Goal: Task Accomplishment & Management: Manage account settings

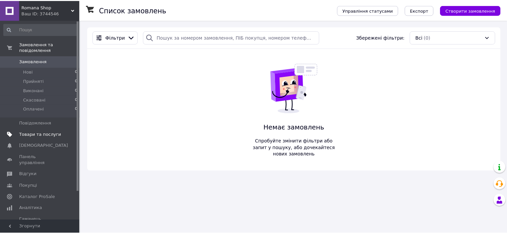
scroll to position [33, 0]
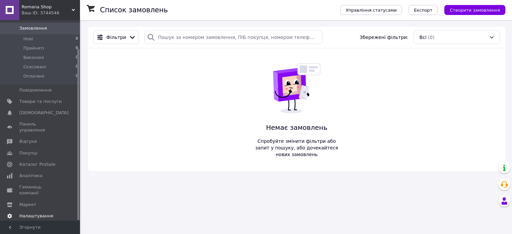
click at [35, 213] on span "Налаштування" at bounding box center [36, 216] width 34 height 6
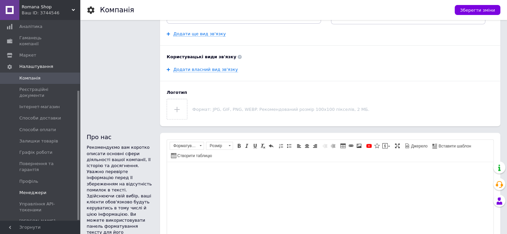
scroll to position [233, 0]
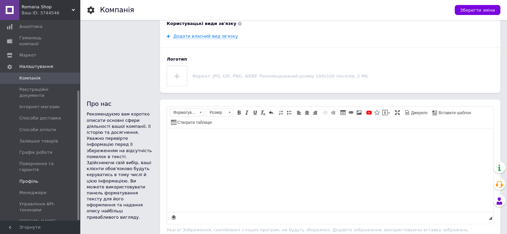
click at [40, 179] on span "Профіль" at bounding box center [40, 182] width 42 height 6
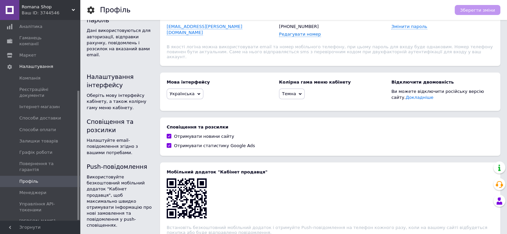
scroll to position [133, 0]
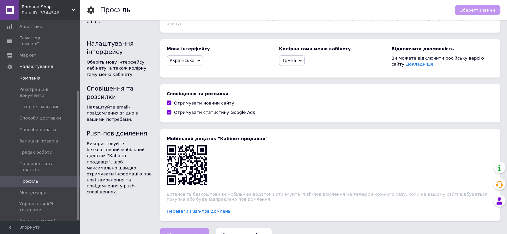
click at [39, 75] on span "Компанія" at bounding box center [40, 78] width 42 height 6
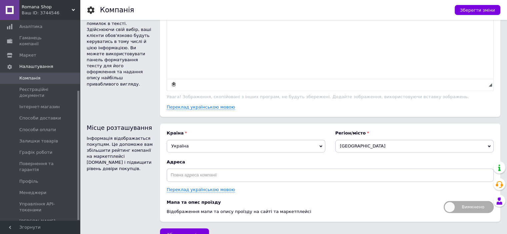
scroll to position [376, 0]
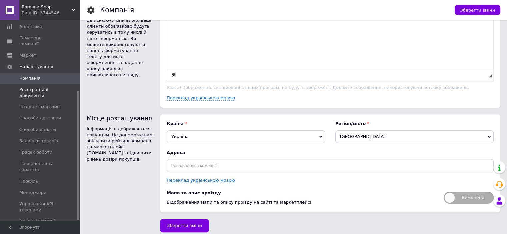
click at [15, 87] on span at bounding box center [9, 93] width 19 height 12
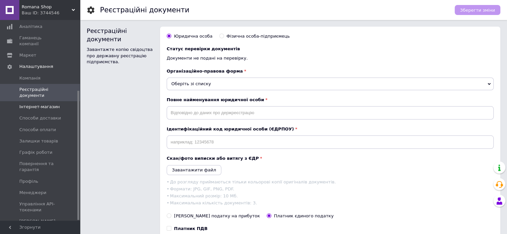
click at [29, 104] on span "Інтернет-магазин" at bounding box center [39, 107] width 40 height 6
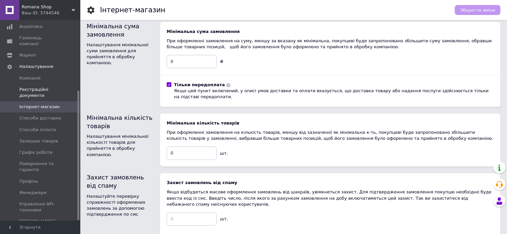
scroll to position [76, 0]
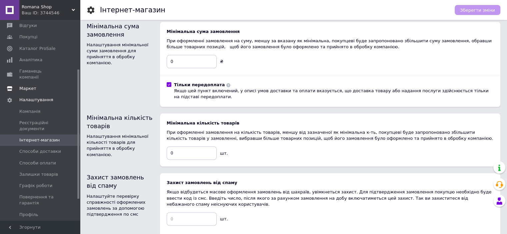
click at [31, 86] on span "Маркет" at bounding box center [27, 89] width 17 height 6
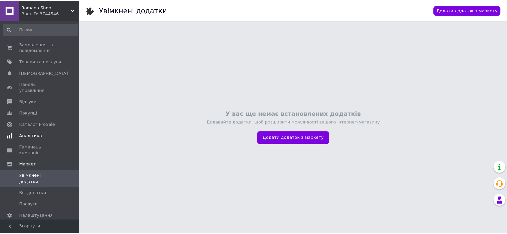
scroll to position [0, 0]
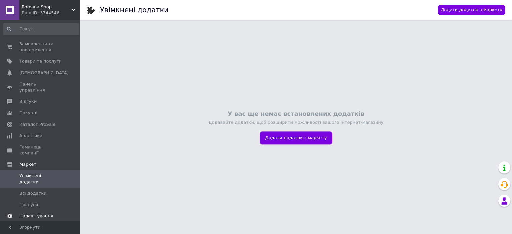
click at [41, 213] on span "Налаштування" at bounding box center [36, 216] width 34 height 6
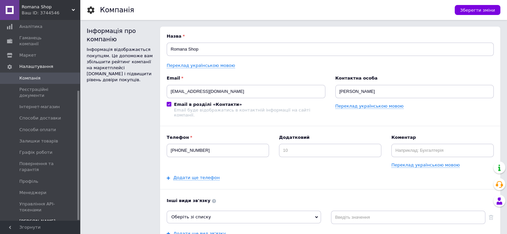
click at [37, 219] on span "[PERSON_NAME] та рахунки Безкоштовний" at bounding box center [40, 228] width 42 height 18
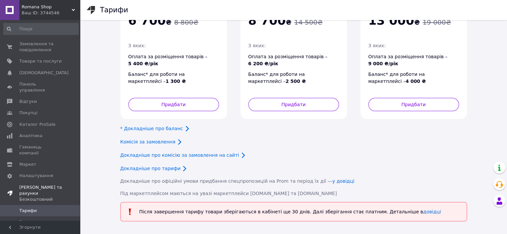
click at [39, 185] on span "[PERSON_NAME] та рахунки Безкоштовний" at bounding box center [49, 194] width 61 height 18
click at [35, 173] on span "Налаштування" at bounding box center [36, 176] width 34 height 6
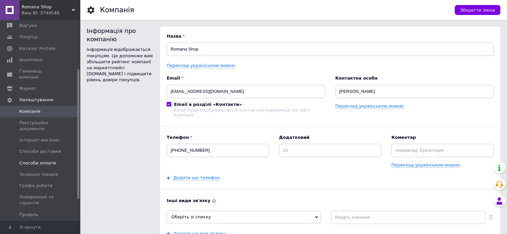
scroll to position [110, 0]
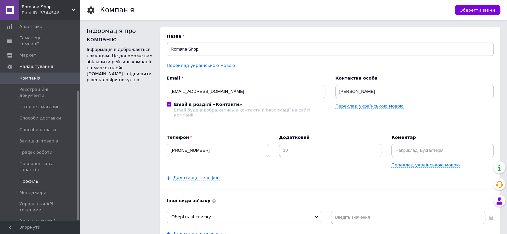
click at [35, 179] on span "Профіль" at bounding box center [28, 182] width 19 height 6
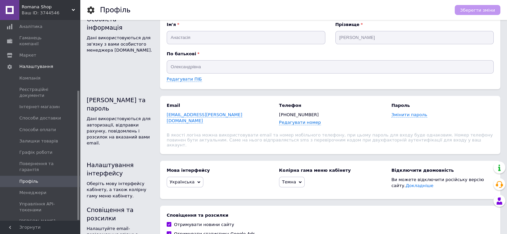
scroll to position [145, 0]
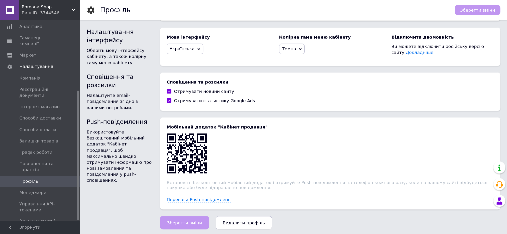
click at [232, 222] on span "Видалити профіль" at bounding box center [244, 223] width 42 height 5
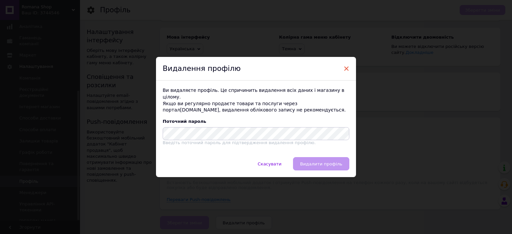
click at [347, 69] on span "×" at bounding box center [346, 68] width 6 height 11
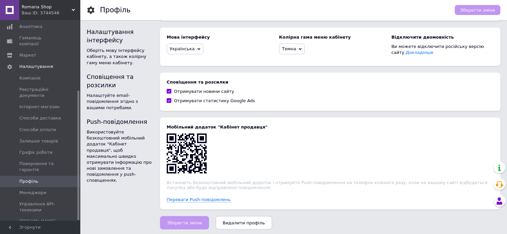
click at [34, 9] on span "Romana Shop" at bounding box center [47, 7] width 50 height 6
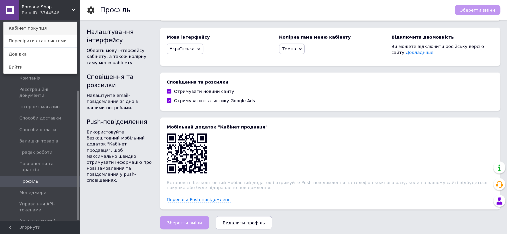
click at [30, 30] on link "Кабінет покупця" at bounding box center [40, 28] width 73 height 13
